Goal: Communication & Community: Answer question/provide support

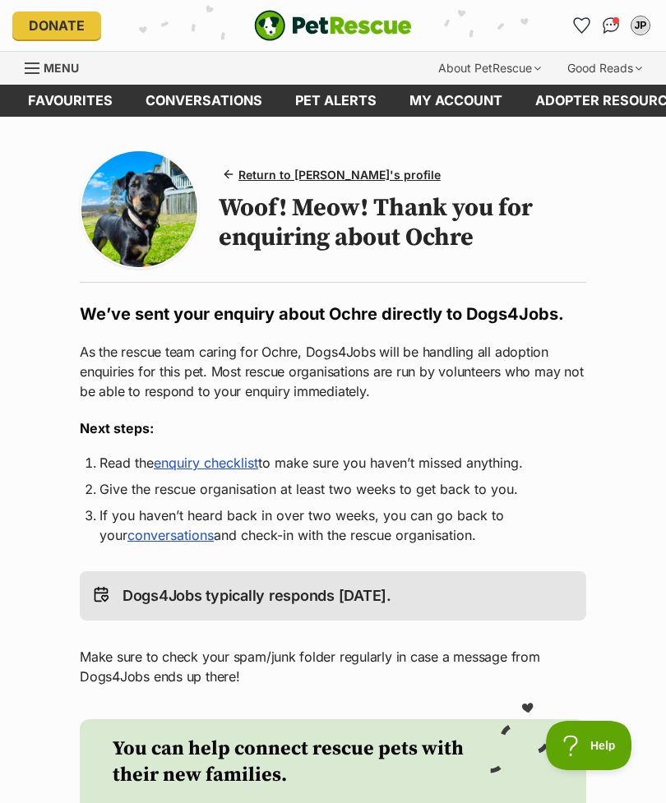
click at [608, 27] on img "Conversations" at bounding box center [610, 25] width 17 height 16
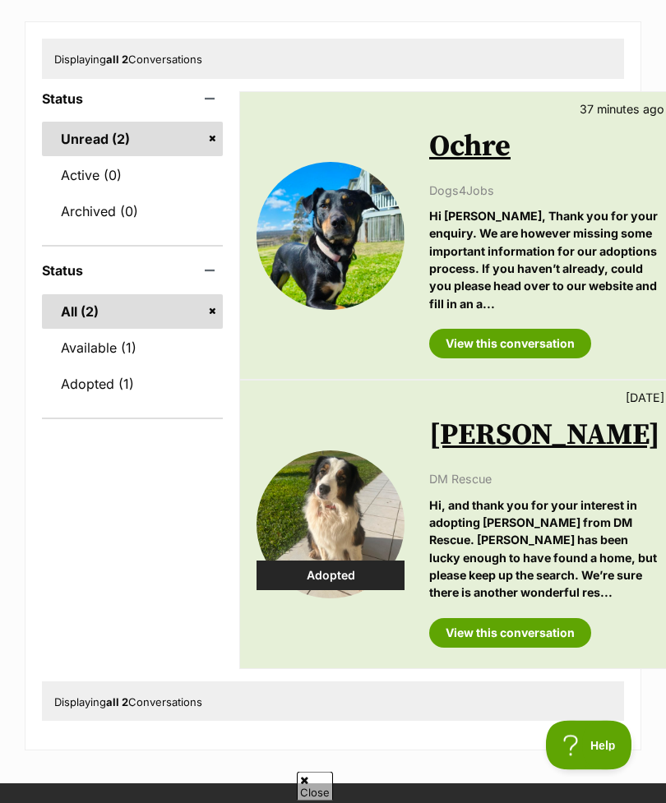
scroll to position [185, 0]
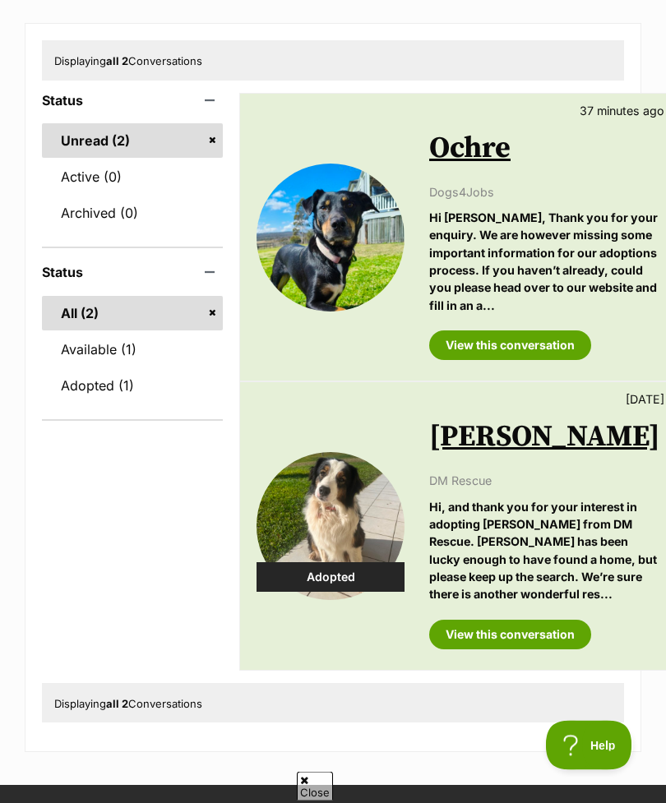
click at [546, 361] on link "View this conversation" at bounding box center [510, 346] width 162 height 30
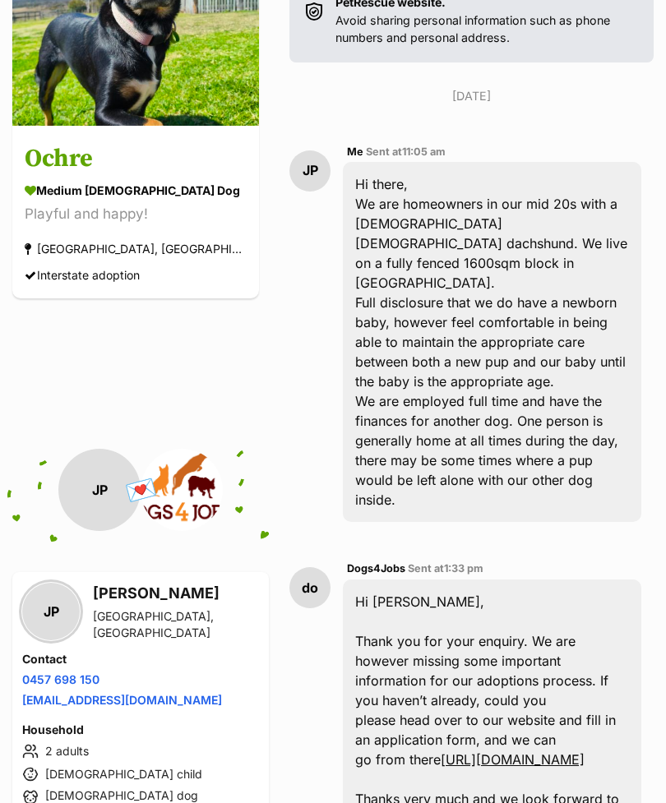
scroll to position [660, 0]
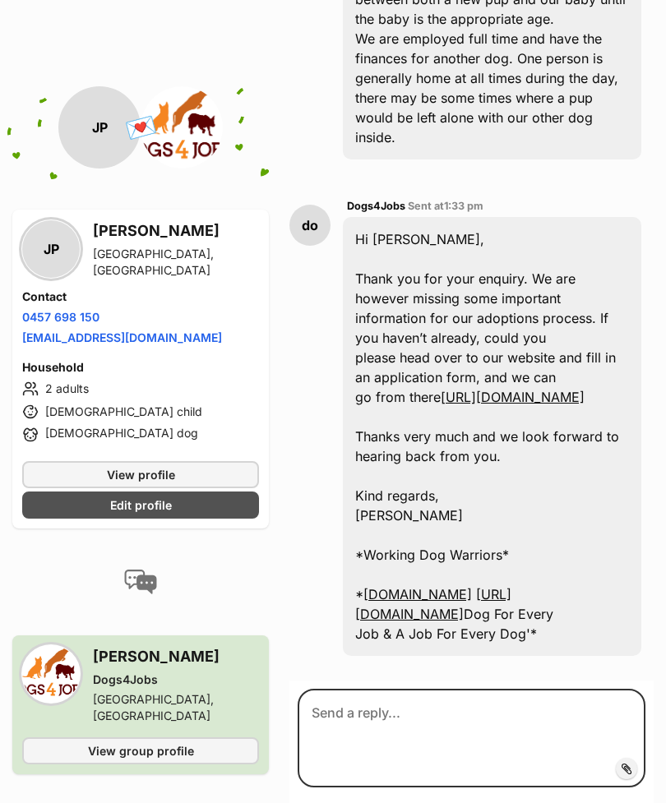
click at [571, 390] on div "Hi Jack, Thank you for your enquiry. We are however missing some important info…" at bounding box center [492, 436] width 298 height 439
click at [561, 389] on link "[URL][DOMAIN_NAME]" at bounding box center [513, 397] width 144 height 16
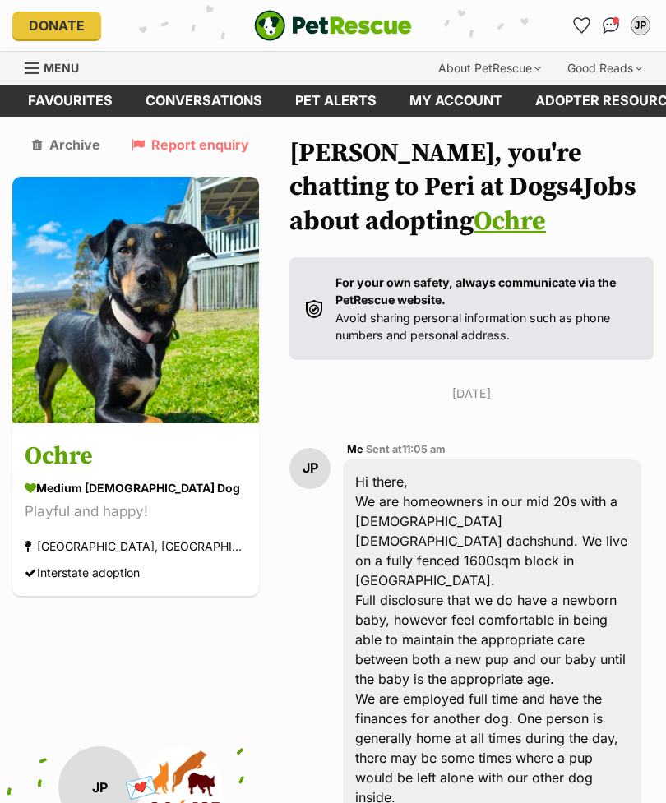
click at [45, 454] on h3 "Ochre" at bounding box center [136, 456] width 222 height 37
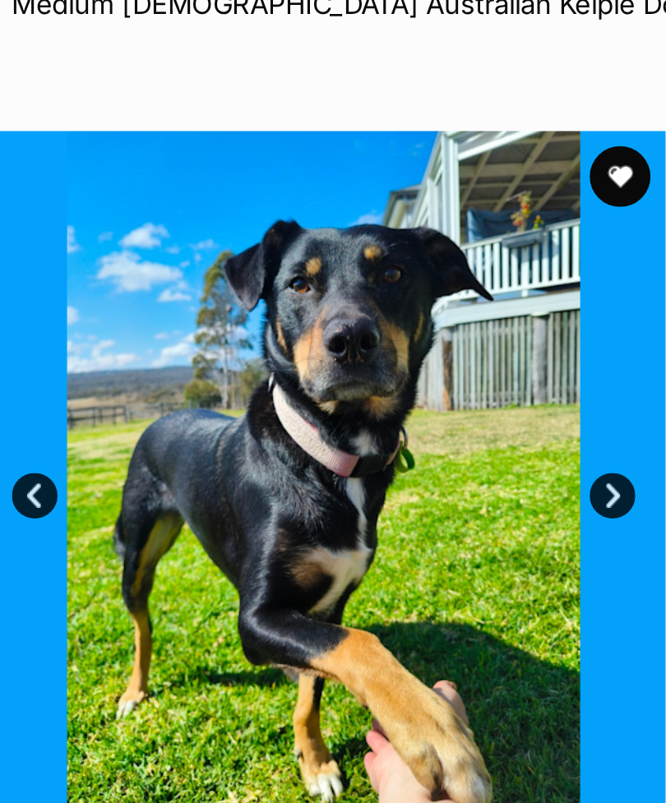
scroll to position [271, 0]
click at [353, 261] on link "Next" at bounding box center [365, 268] width 25 height 25
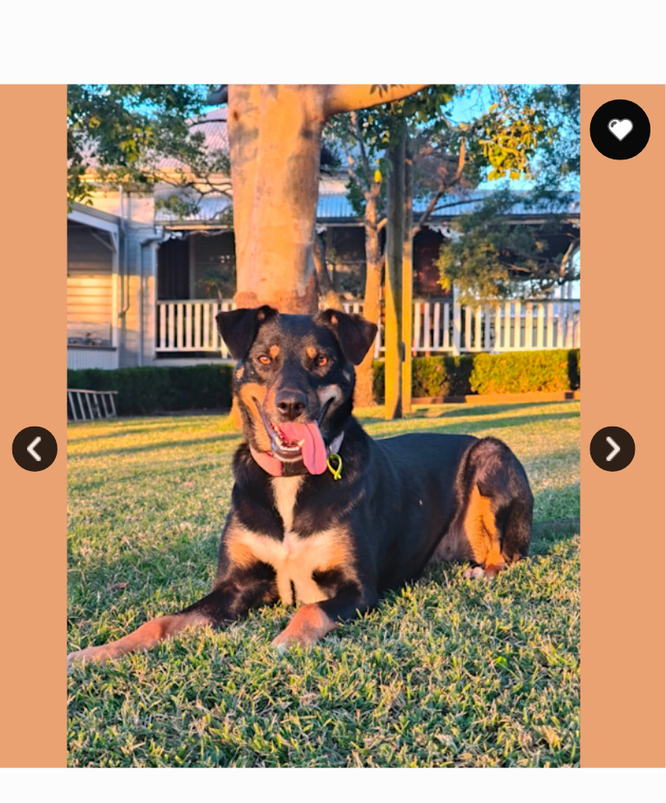
click at [353, 256] on link "Next" at bounding box center [365, 268] width 25 height 25
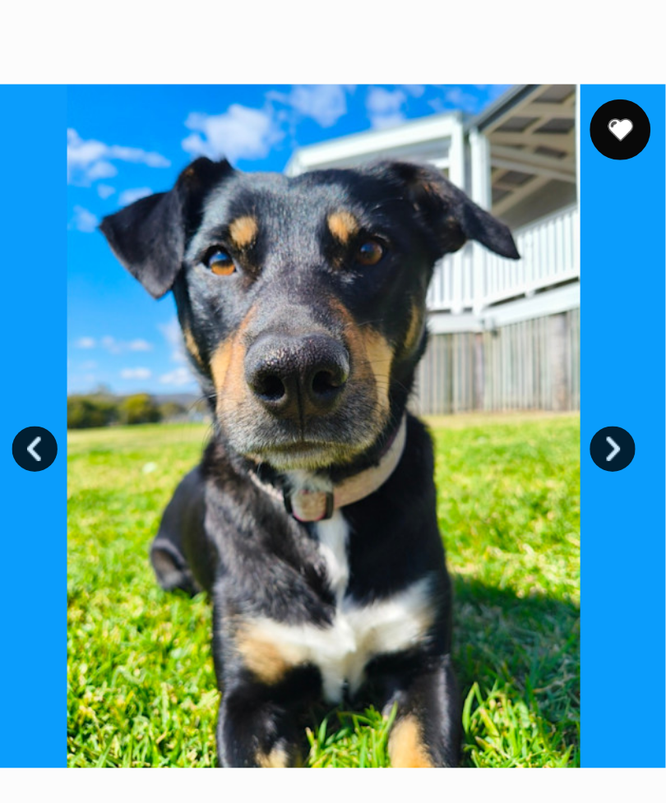
click at [353, 256] on link "Next" at bounding box center [365, 268] width 25 height 25
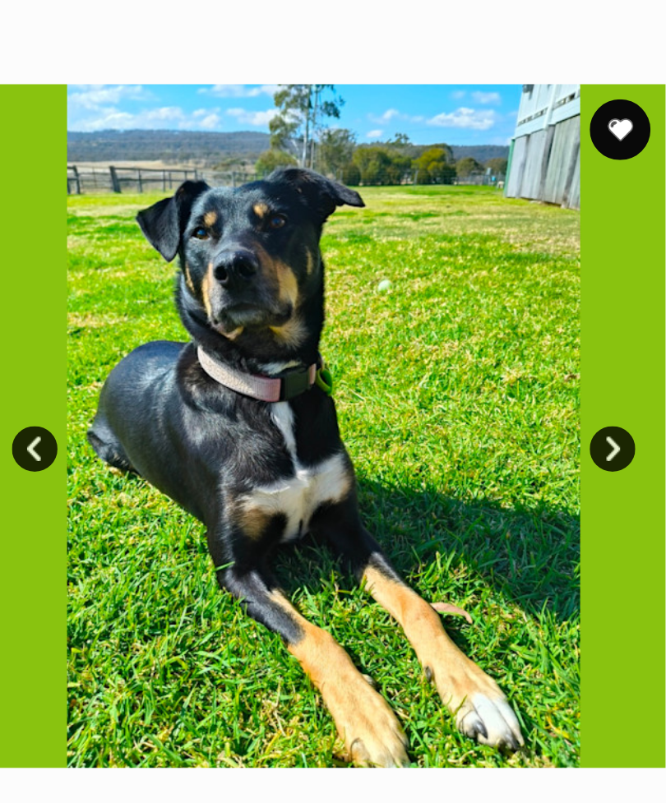
click at [353, 256] on link "Next" at bounding box center [365, 268] width 25 height 25
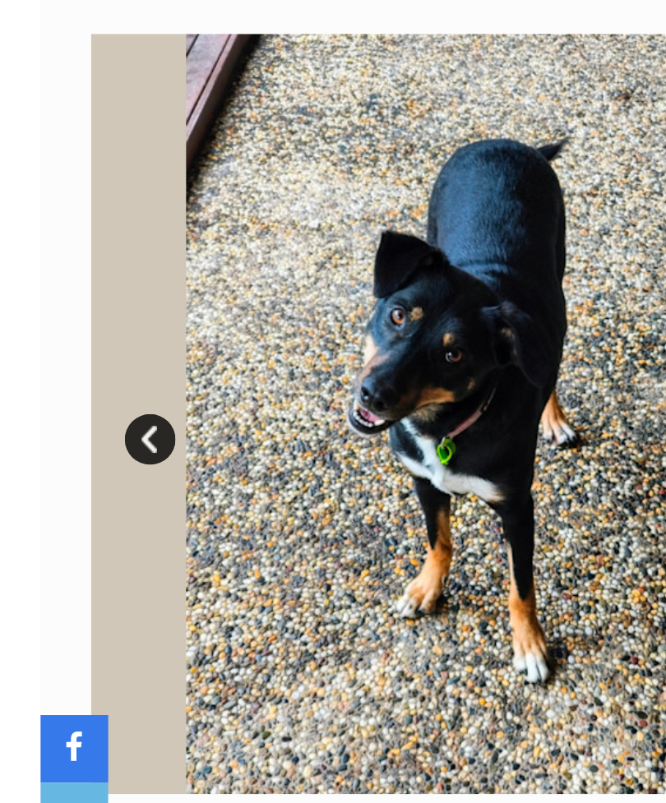
scroll to position [216, 0]
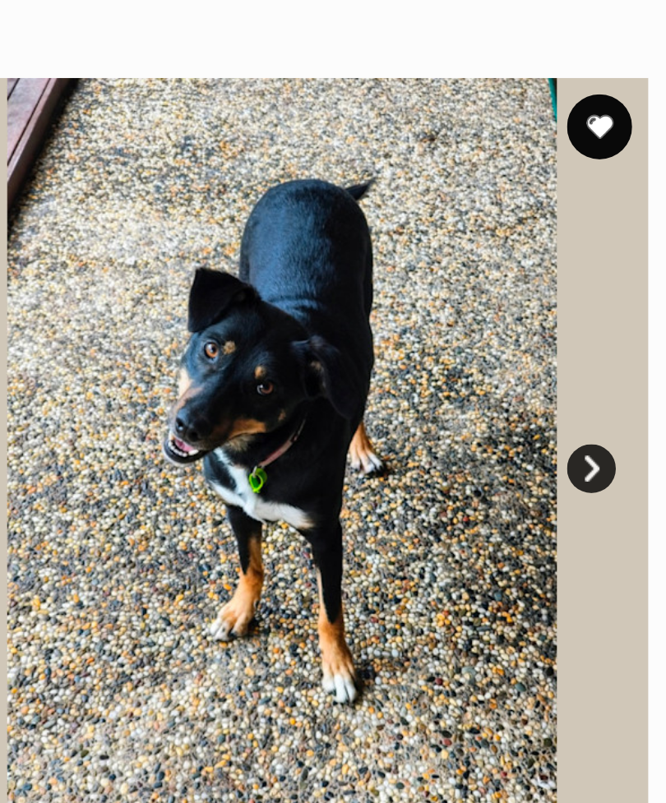
click at [353, 311] on link "Next" at bounding box center [365, 323] width 25 height 25
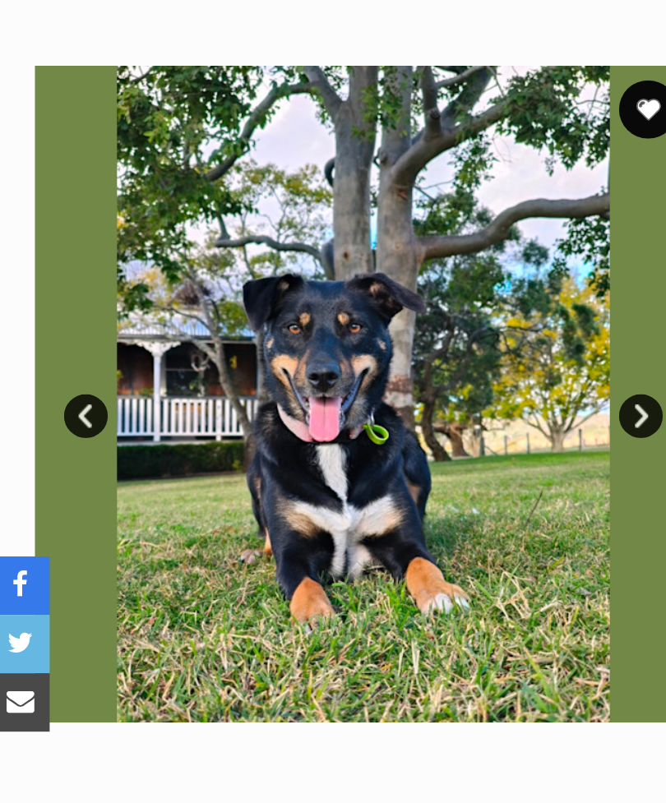
click at [367, 311] on link "Next" at bounding box center [365, 323] width 25 height 25
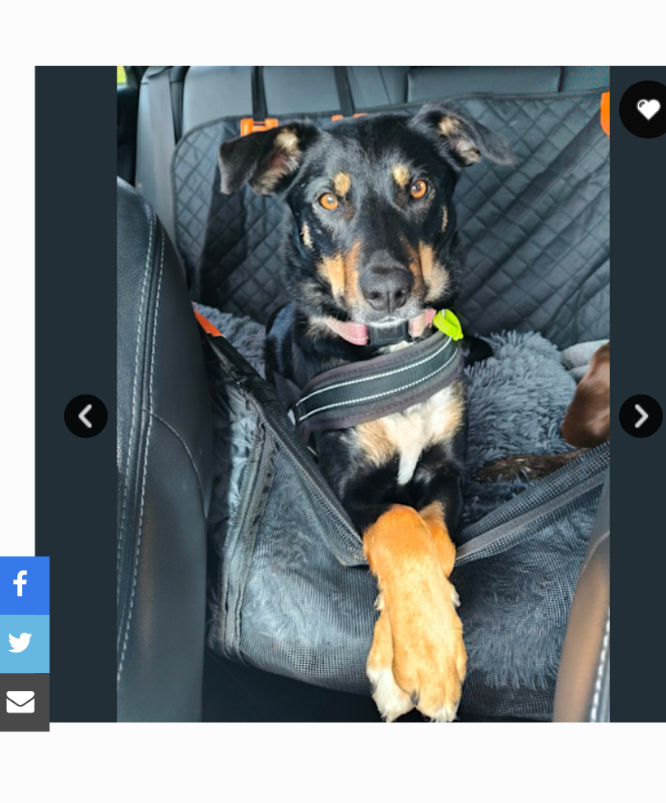
click at [372, 311] on link "Next" at bounding box center [365, 323] width 25 height 25
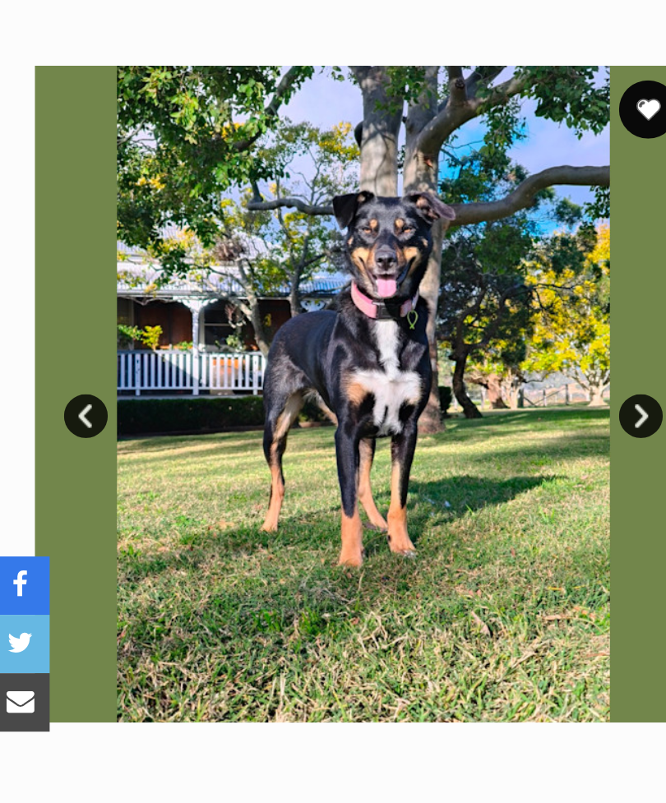
click at [367, 311] on link "Next" at bounding box center [365, 323] width 25 height 25
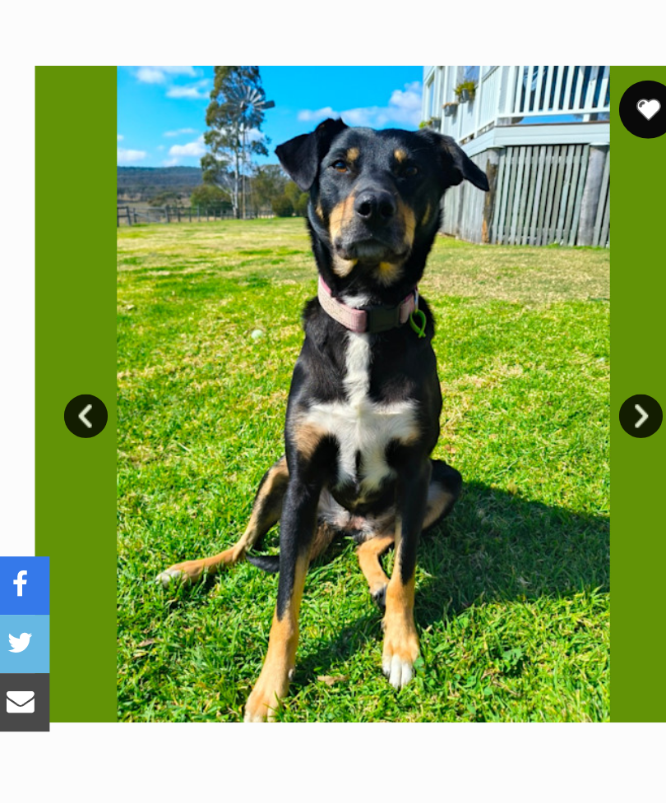
click at [367, 311] on link "Next" at bounding box center [365, 323] width 25 height 25
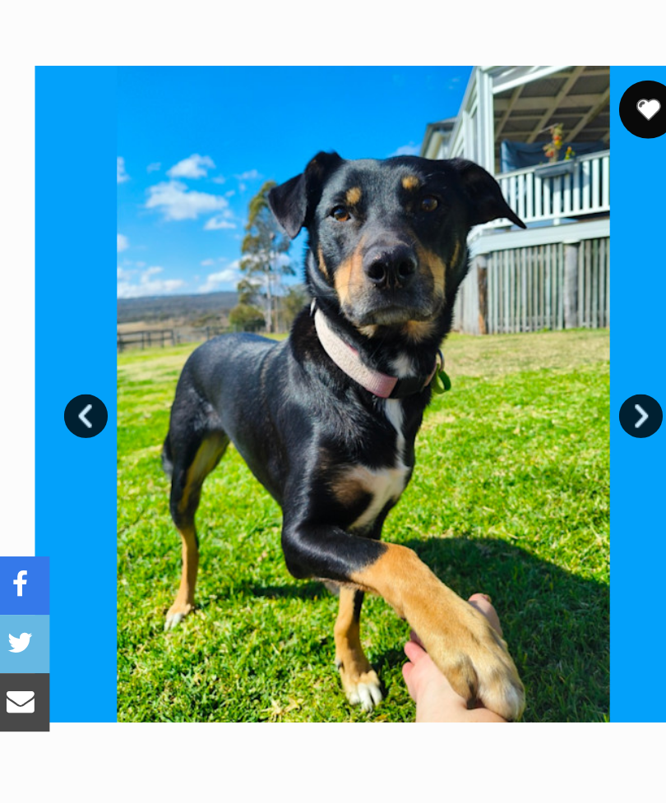
click at [373, 224] on img at bounding box center [210, 311] width 370 height 370
click at [367, 311] on link "Next" at bounding box center [365, 323] width 25 height 25
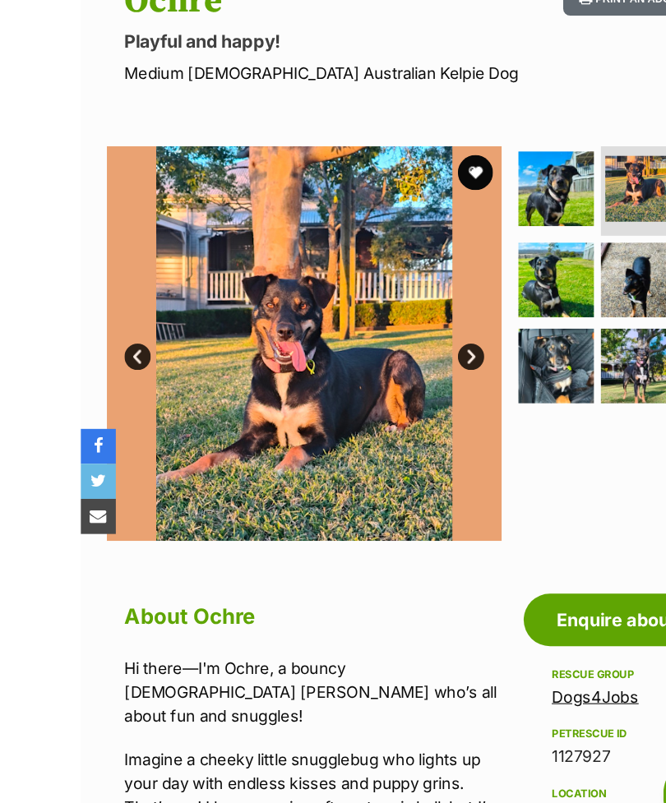
scroll to position [28, 0]
